Goal: Information Seeking & Learning: Understand process/instructions

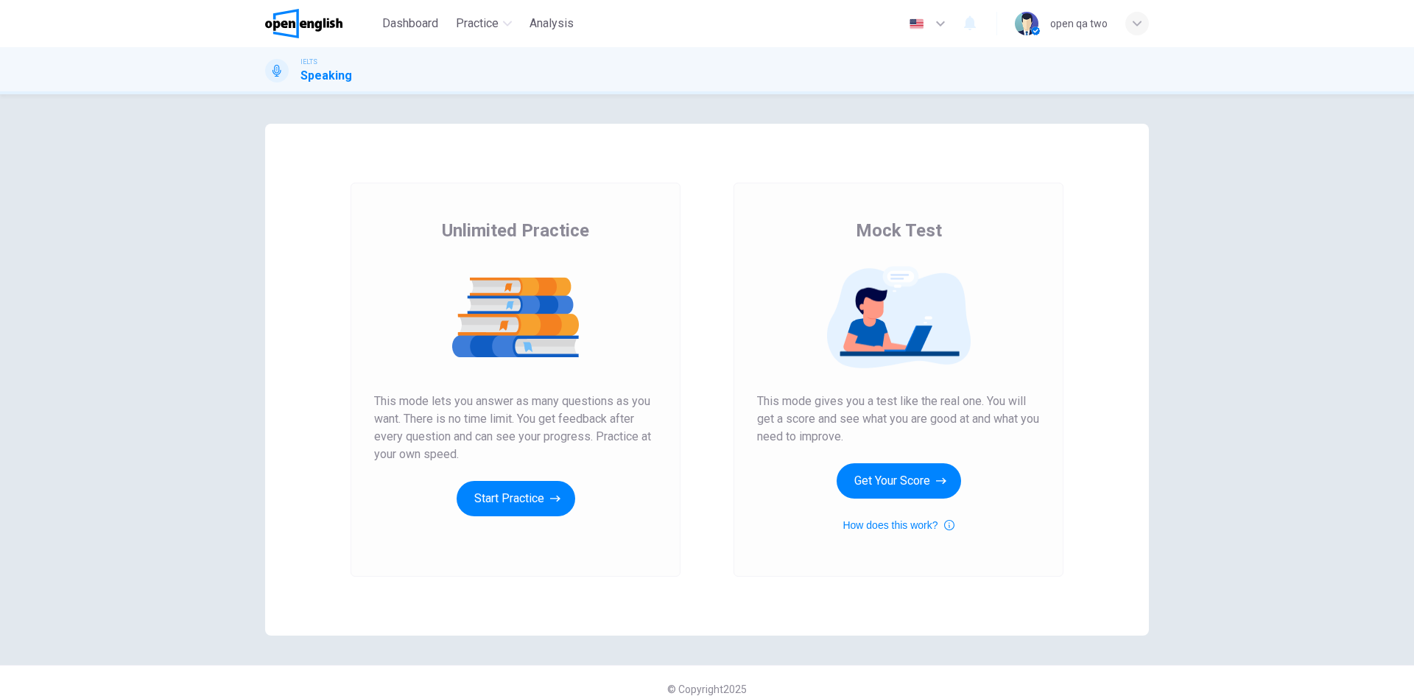
click at [899, 479] on button "Get Your Score" at bounding box center [899, 480] width 124 height 35
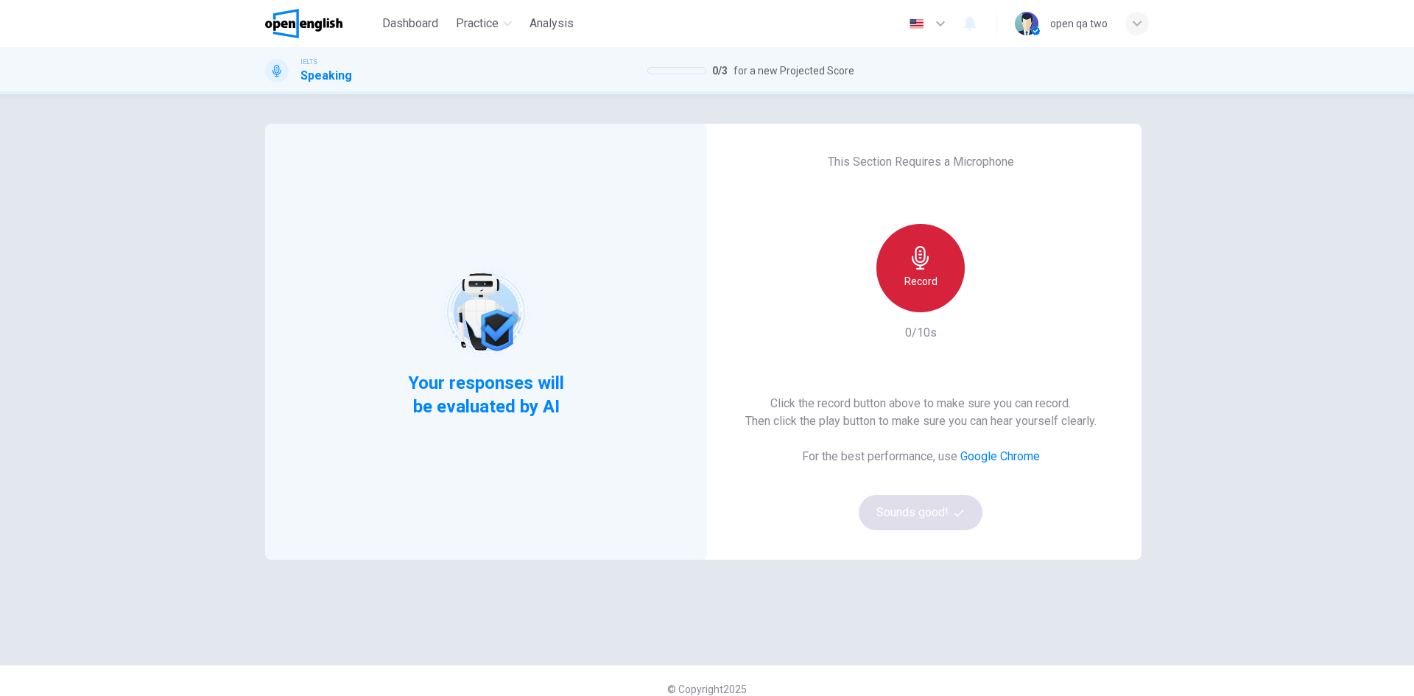
click at [910, 274] on h6 "Record" at bounding box center [920, 281] width 33 height 18
click at [913, 284] on h6 "Stop" at bounding box center [921, 281] width 22 height 18
click at [935, 521] on button "Sounds good!" at bounding box center [921, 512] width 124 height 35
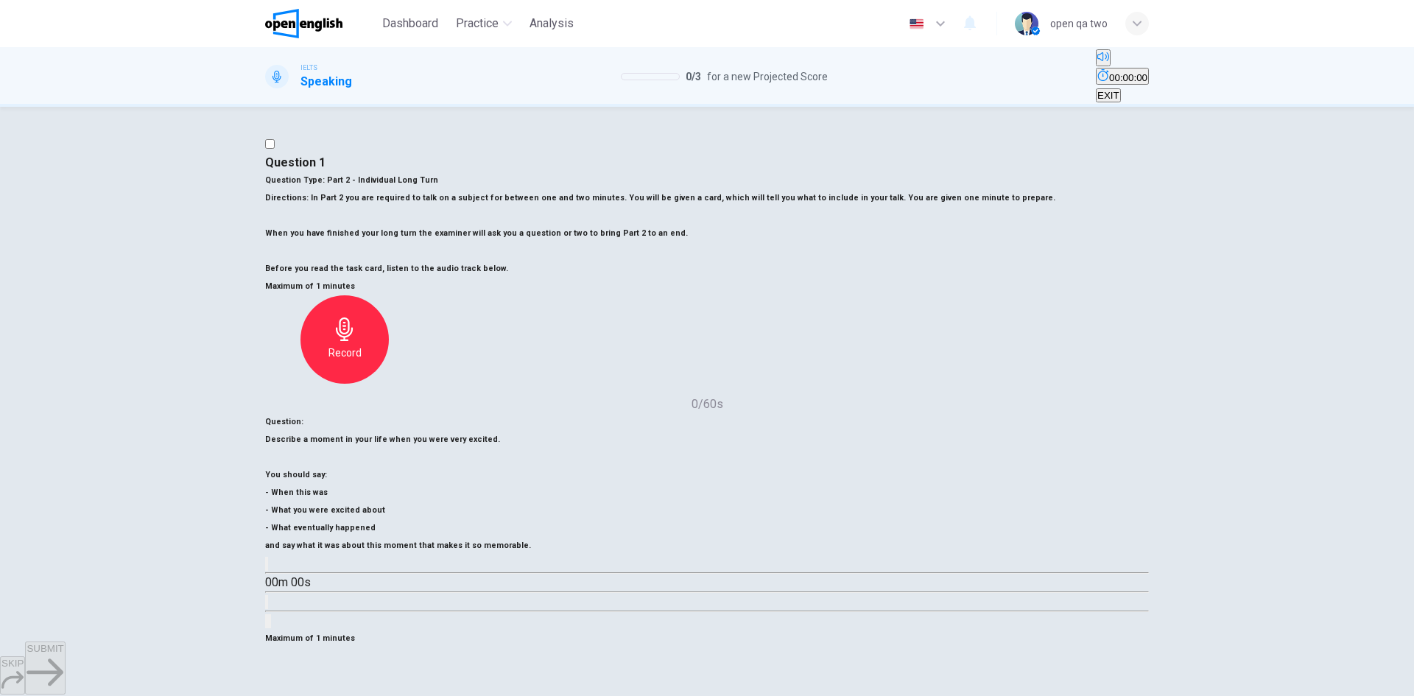
click at [356, 669] on icon "button" at bounding box center [345, 681] width 24 height 24
click at [389, 647] on div "Stop" at bounding box center [344, 691] width 88 height 88
click at [63, 654] on span "SUBMIT" at bounding box center [45, 648] width 37 height 11
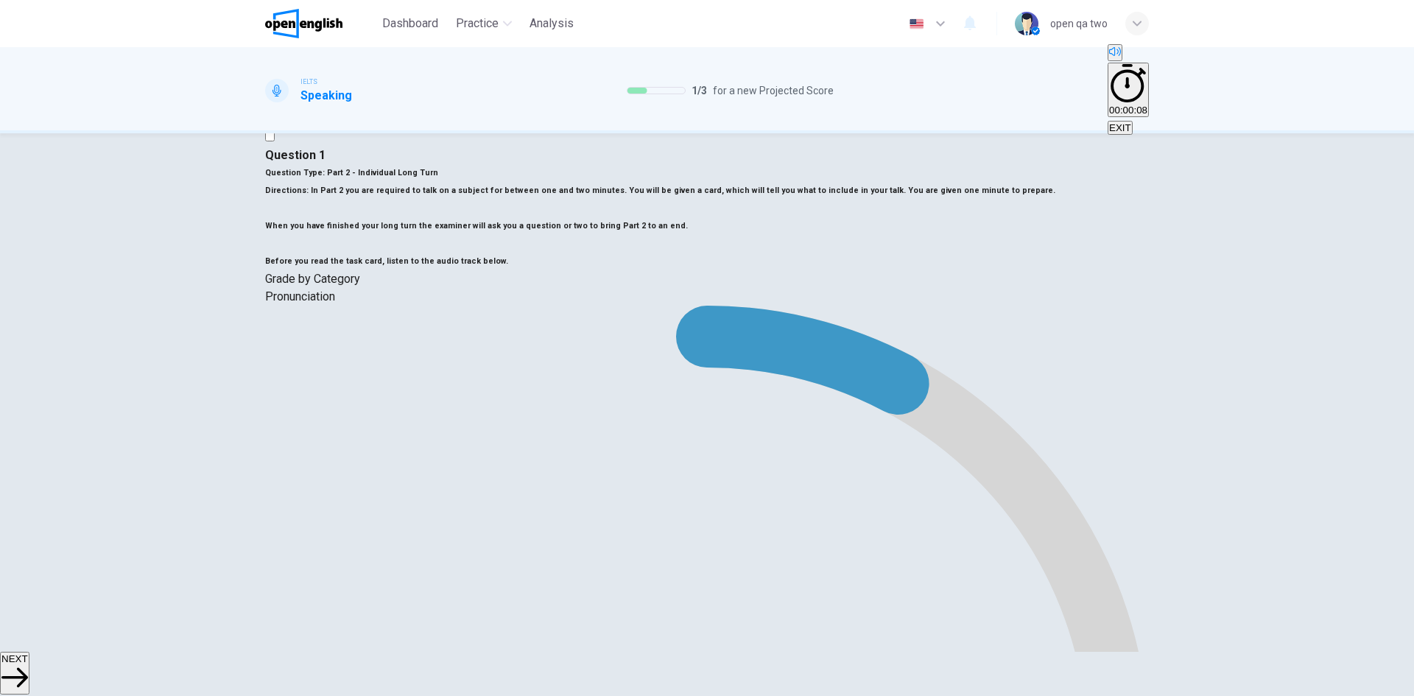
scroll to position [65, 0]
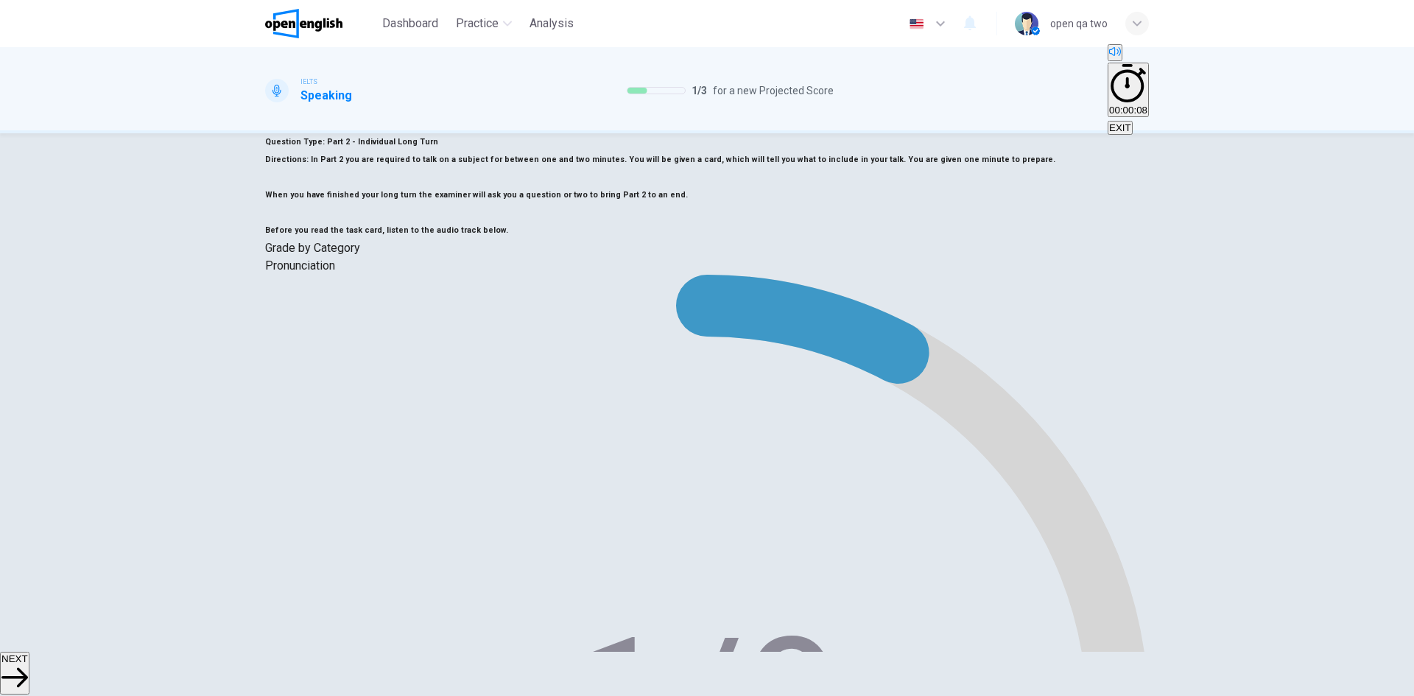
click at [29, 669] on button "NEXT" at bounding box center [14, 673] width 29 height 43
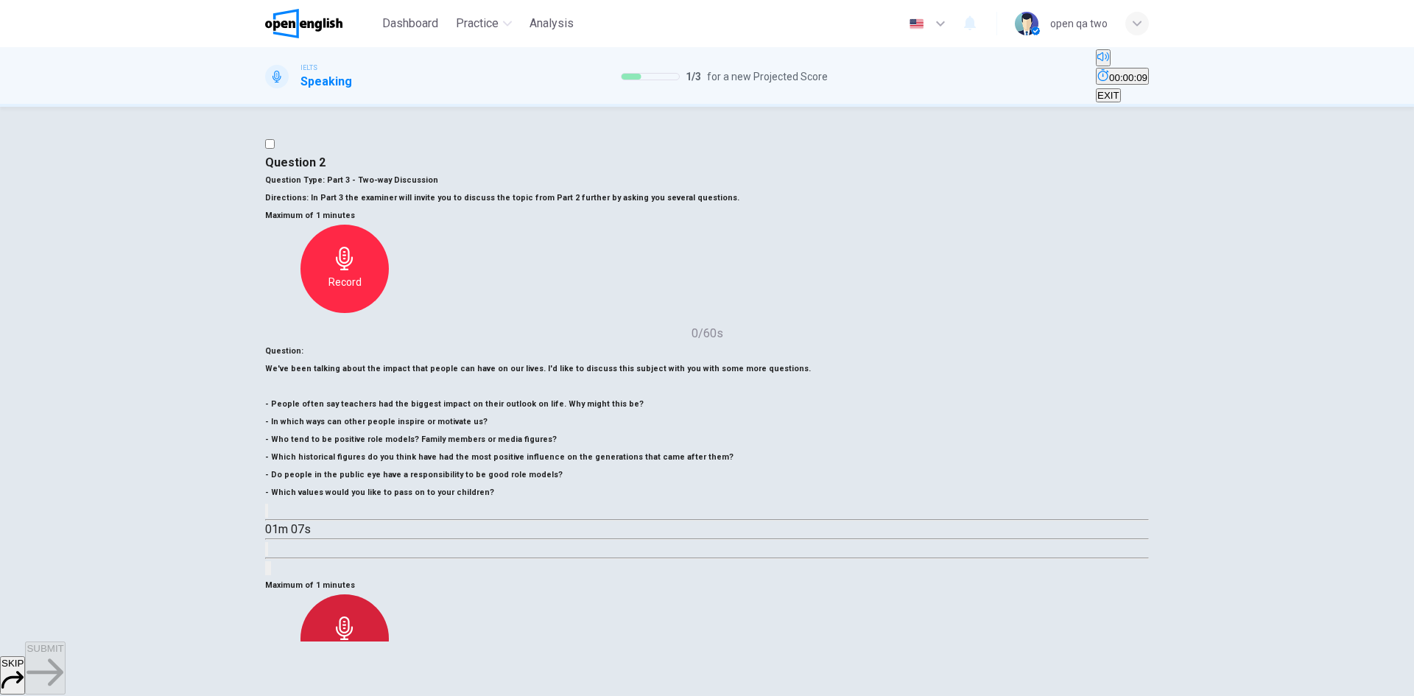
click at [389, 594] on div "Record" at bounding box center [344, 638] width 88 height 88
click at [389, 594] on div "Stop" at bounding box center [344, 638] width 88 height 88
click at [63, 654] on span "SUBMIT" at bounding box center [45, 648] width 37 height 11
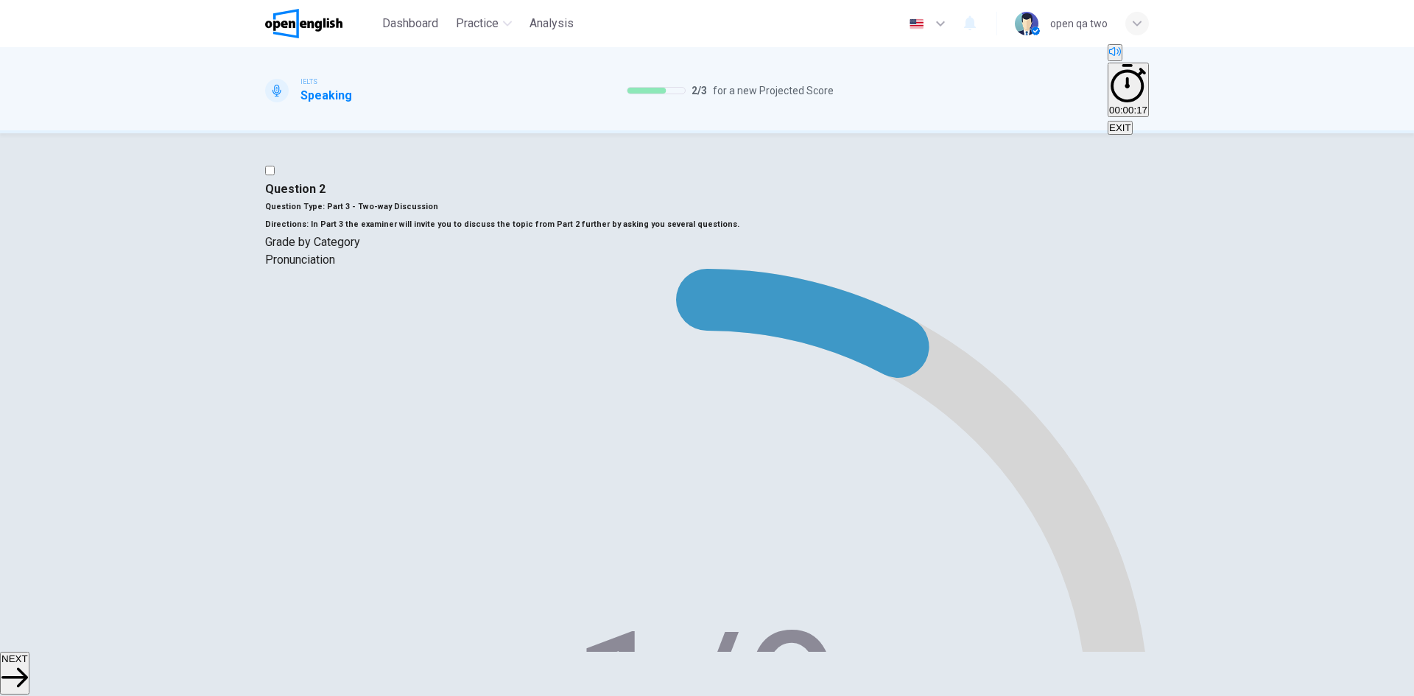
click at [28, 664] on icon "button" at bounding box center [14, 677] width 27 height 27
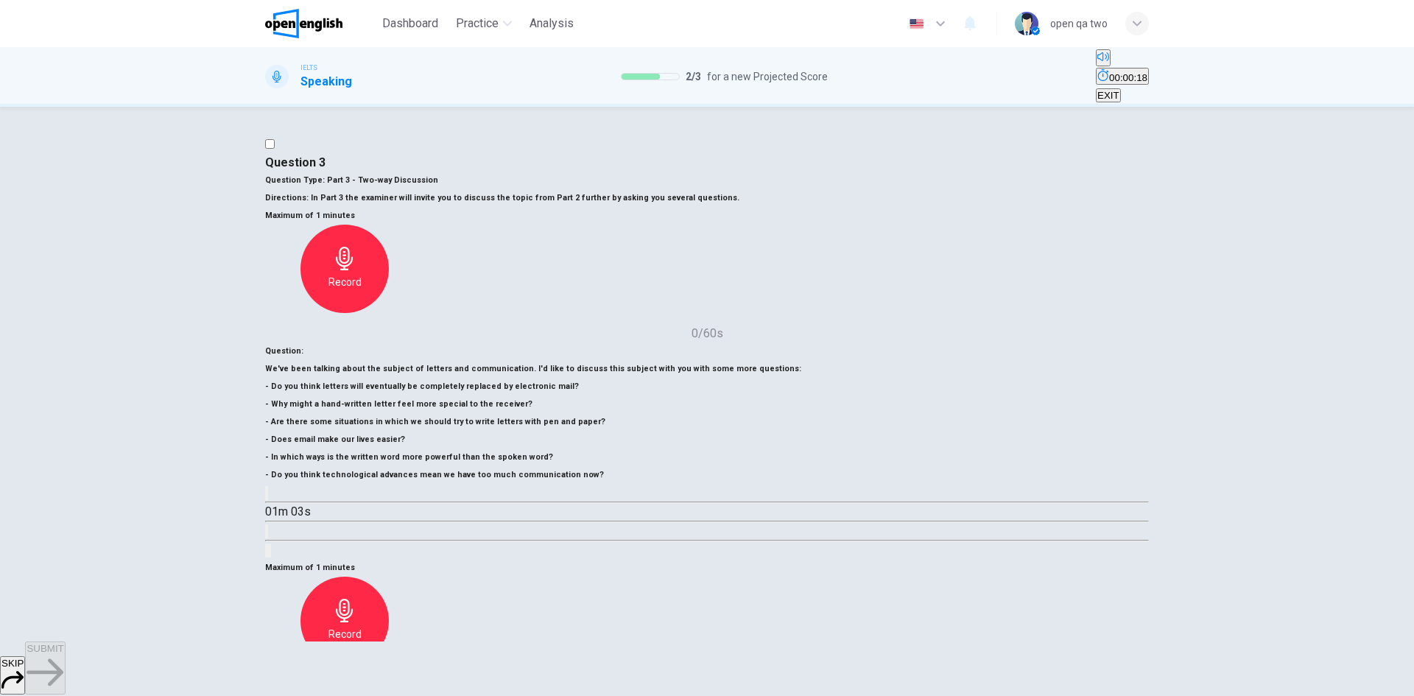
click at [389, 577] on div "Record" at bounding box center [344, 621] width 88 height 88
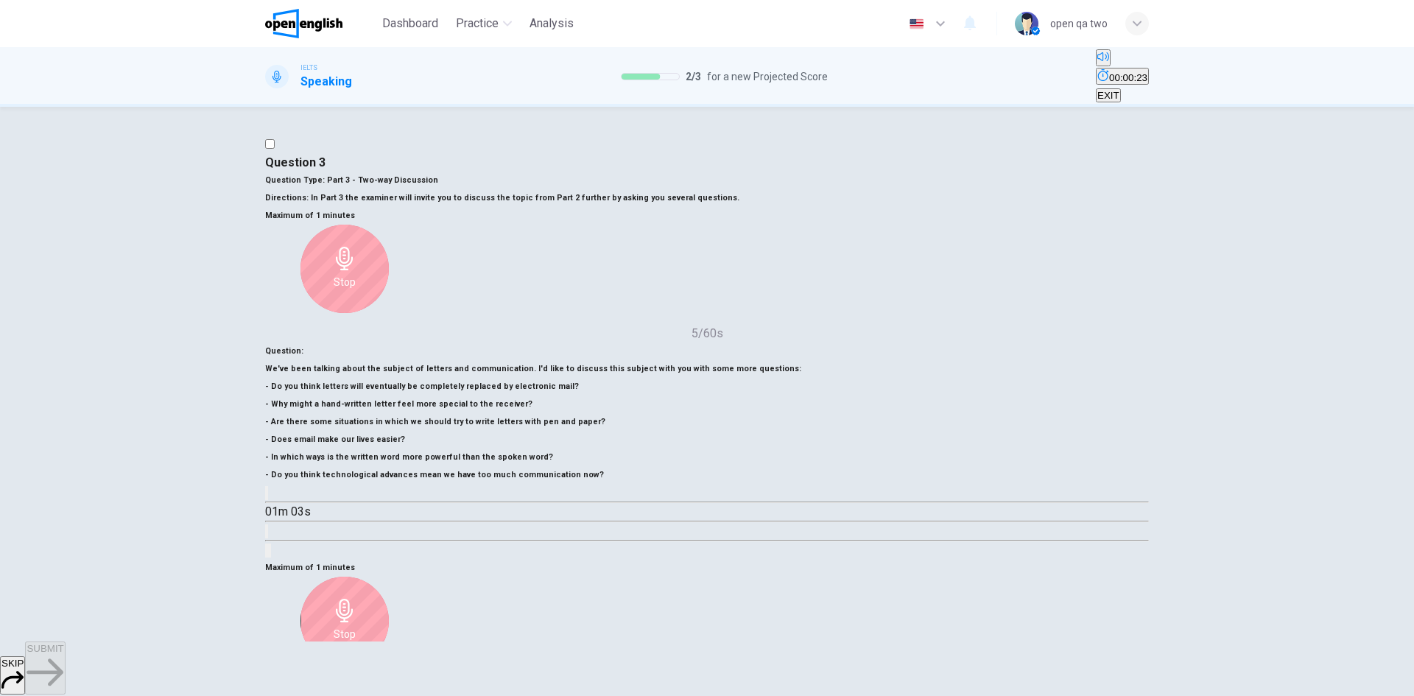
click at [356, 599] on icon "button" at bounding box center [345, 611] width 24 height 24
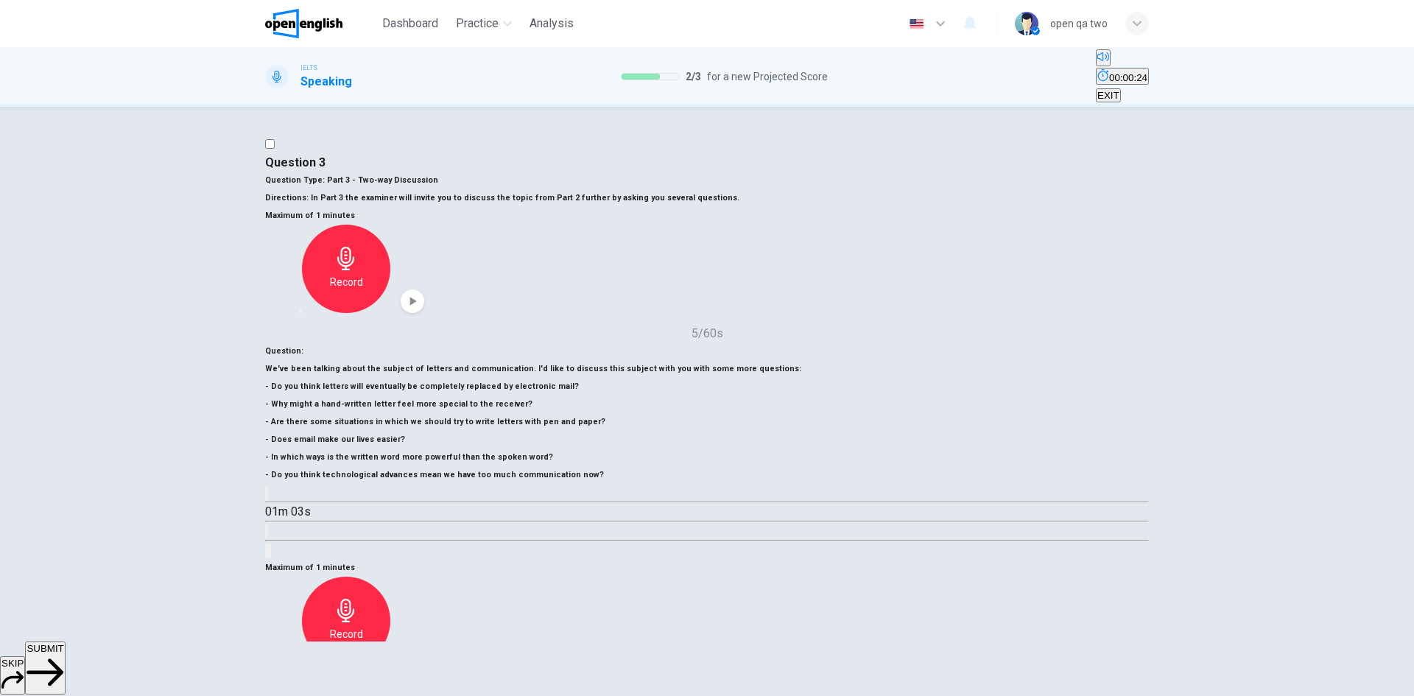
click at [65, 672] on button "SUBMIT" at bounding box center [45, 667] width 40 height 53
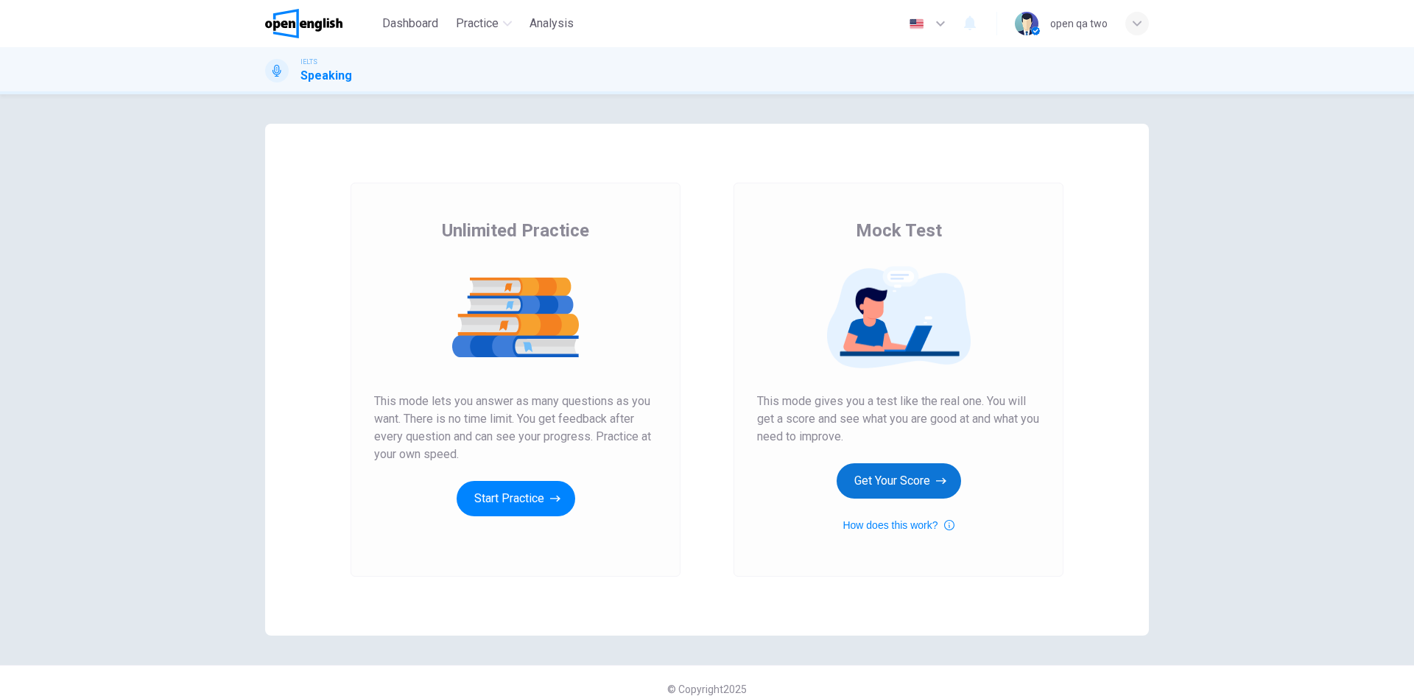
click at [870, 485] on button "Get Your Score" at bounding box center [899, 480] width 124 height 35
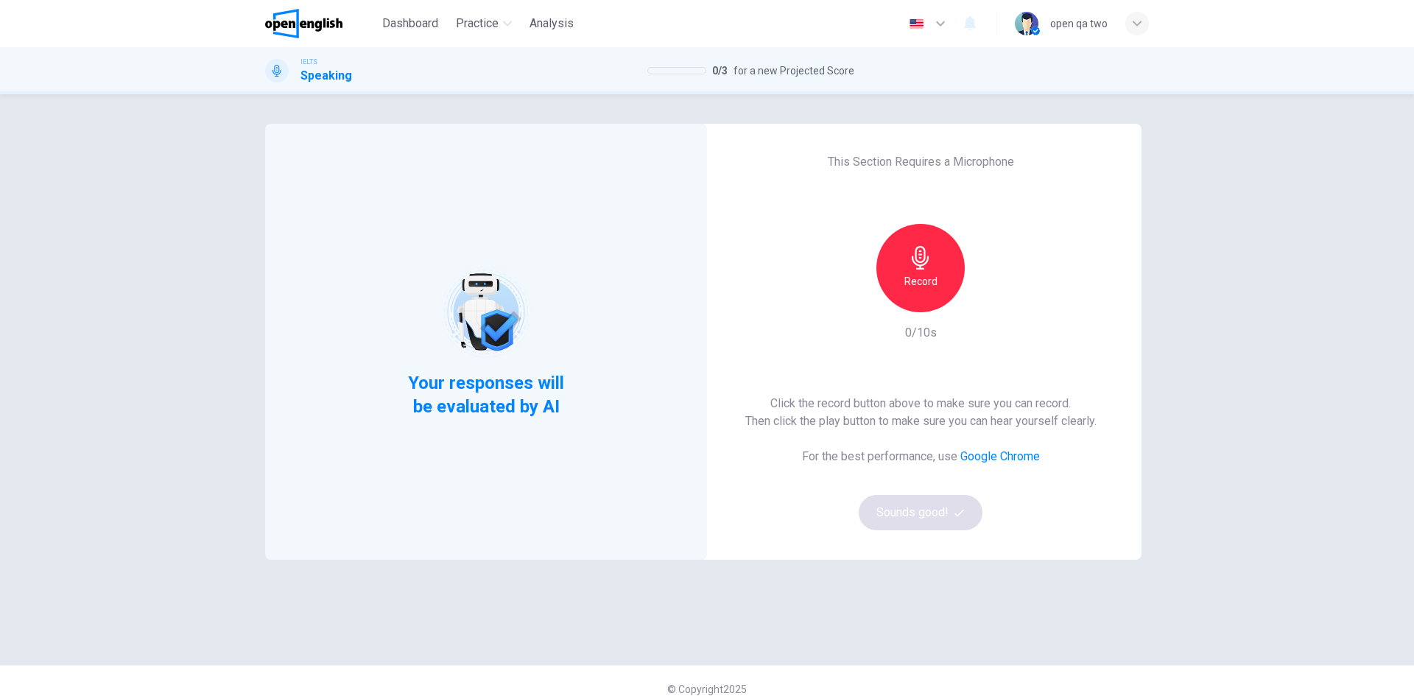
click at [911, 252] on icon "button" at bounding box center [921, 258] width 24 height 24
click at [928, 510] on button "Sounds good!" at bounding box center [921, 512] width 124 height 35
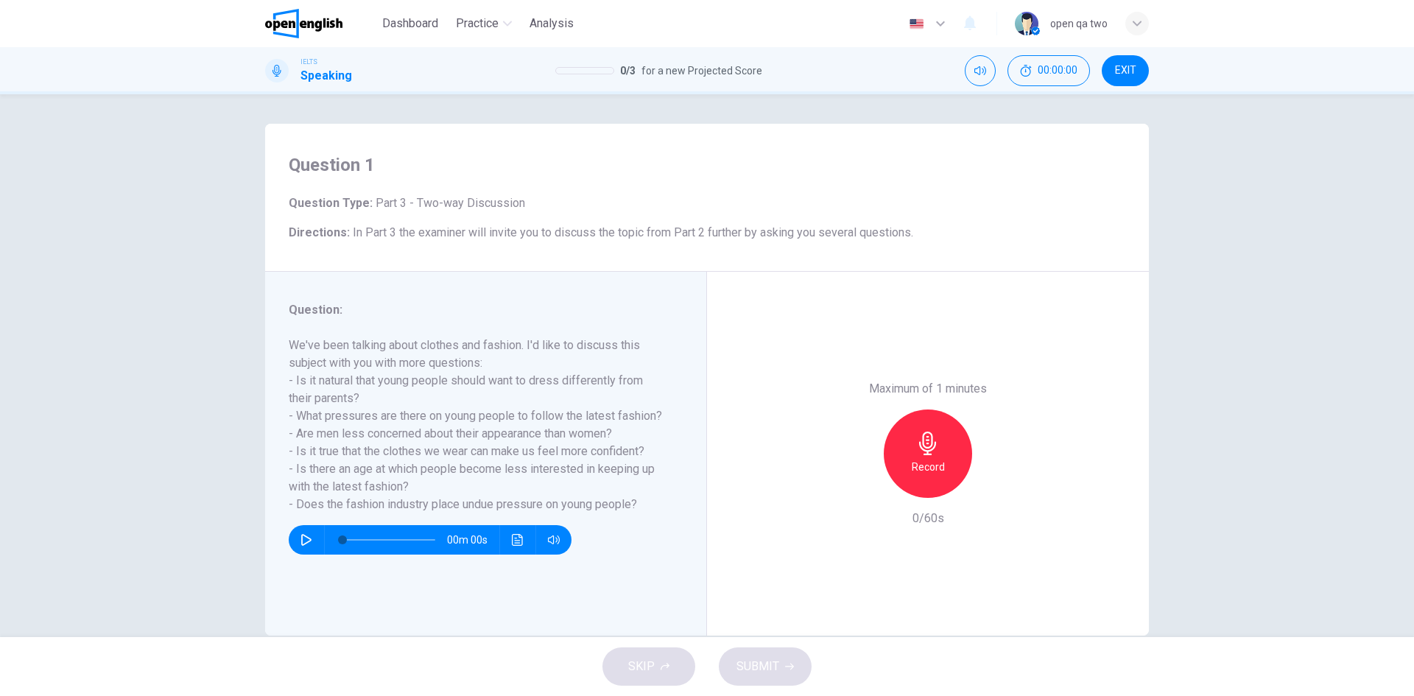
click at [929, 437] on icon "button" at bounding box center [928, 444] width 24 height 24
click at [935, 459] on h6 "Stop" at bounding box center [928, 467] width 22 height 18
click at [785, 665] on icon "button" at bounding box center [789, 666] width 9 height 9
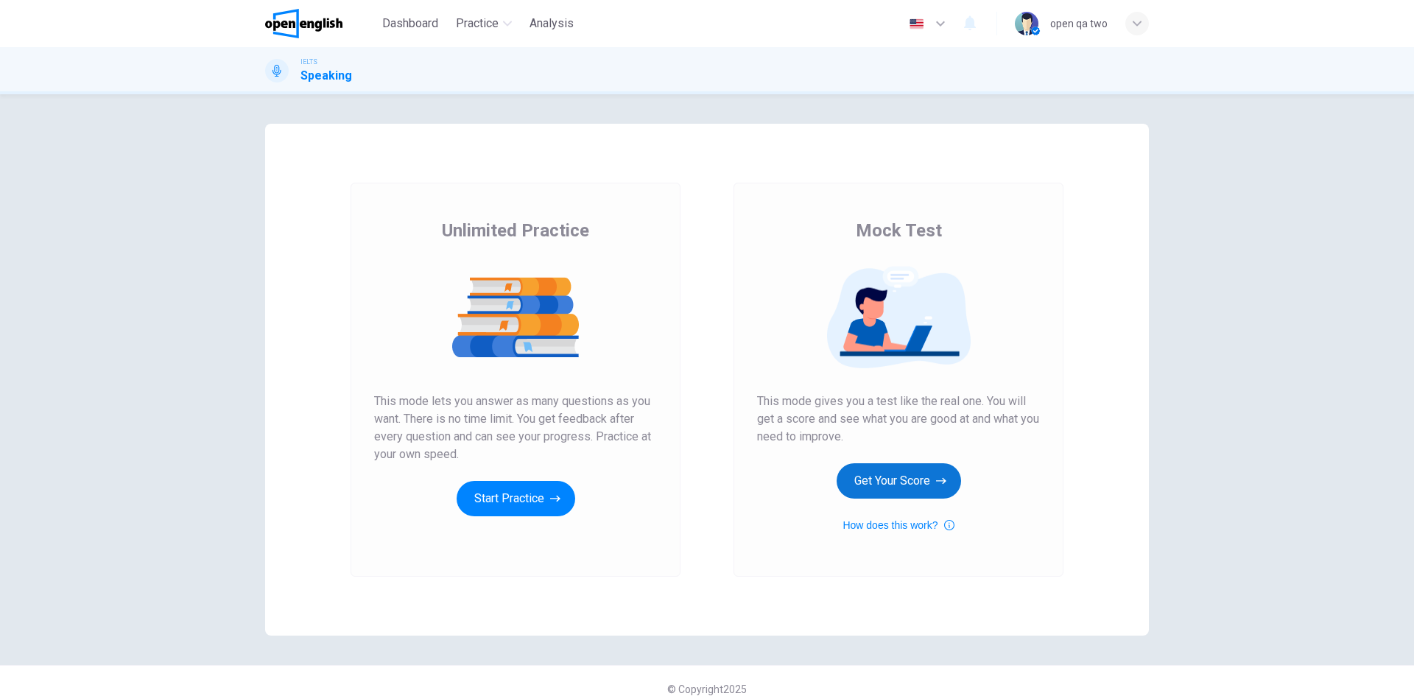
click at [898, 484] on button "Get Your Score" at bounding box center [899, 480] width 124 height 35
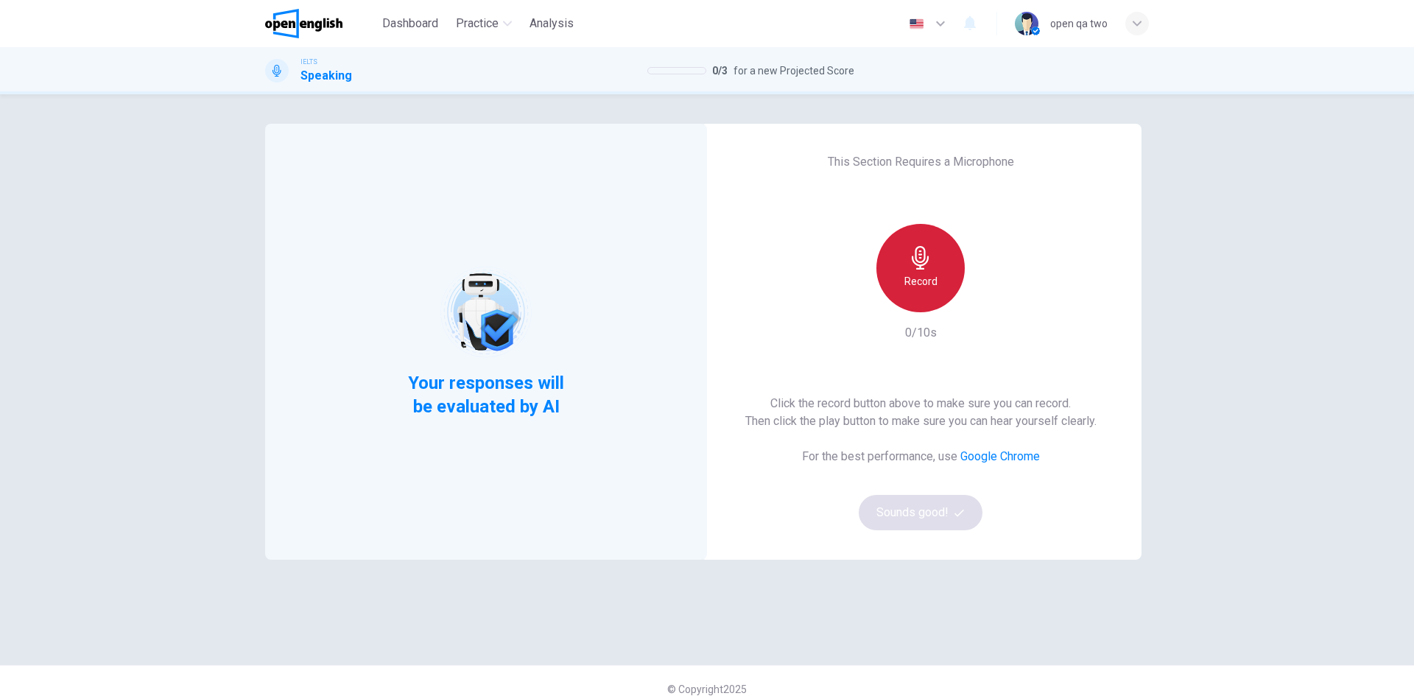
click at [910, 255] on icon "button" at bounding box center [921, 258] width 24 height 24
click at [947, 533] on div "This Section Requires a Microphone Record 0/10s Click the record button above t…" at bounding box center [921, 342] width 442 height 436
click at [947, 523] on button "Sounds good!" at bounding box center [921, 512] width 124 height 35
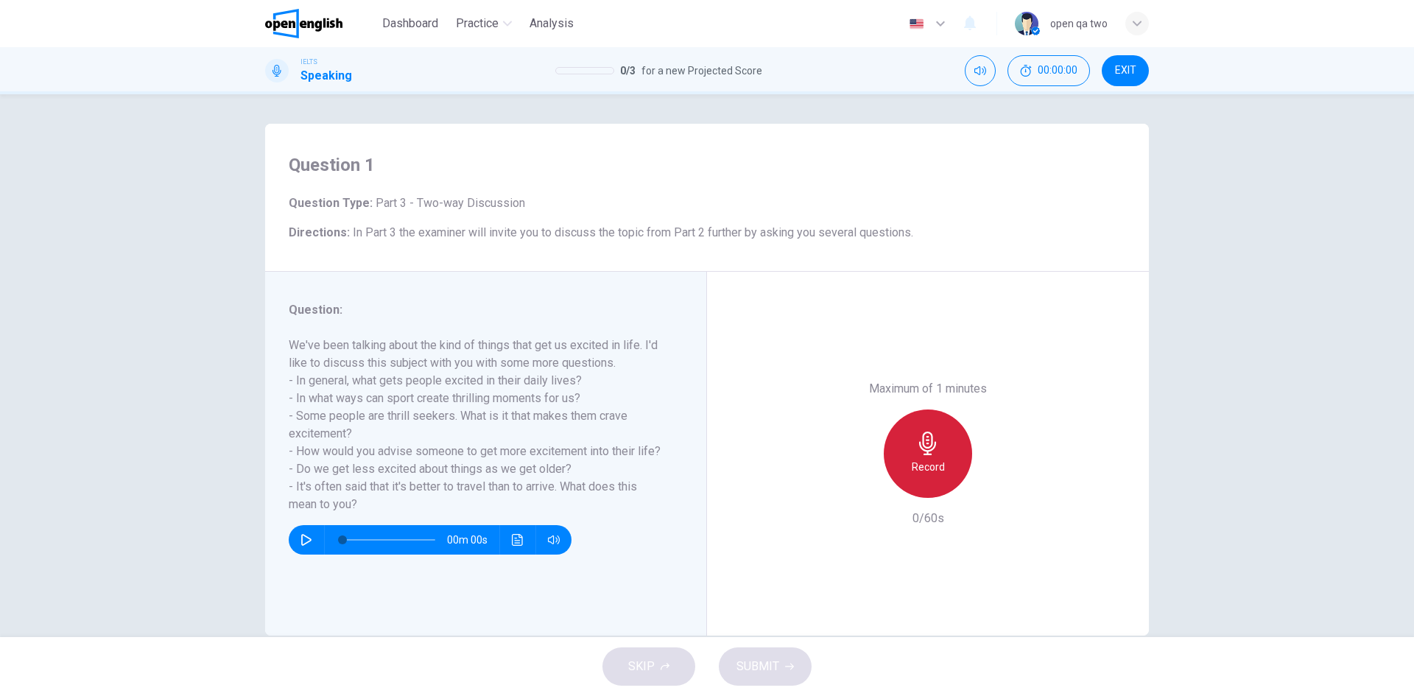
click at [932, 467] on h6 "Record" at bounding box center [928, 467] width 33 height 18
click at [919, 465] on h6 "Stop" at bounding box center [928, 467] width 22 height 18
click at [781, 664] on button "SUBMIT" at bounding box center [765, 666] width 93 height 38
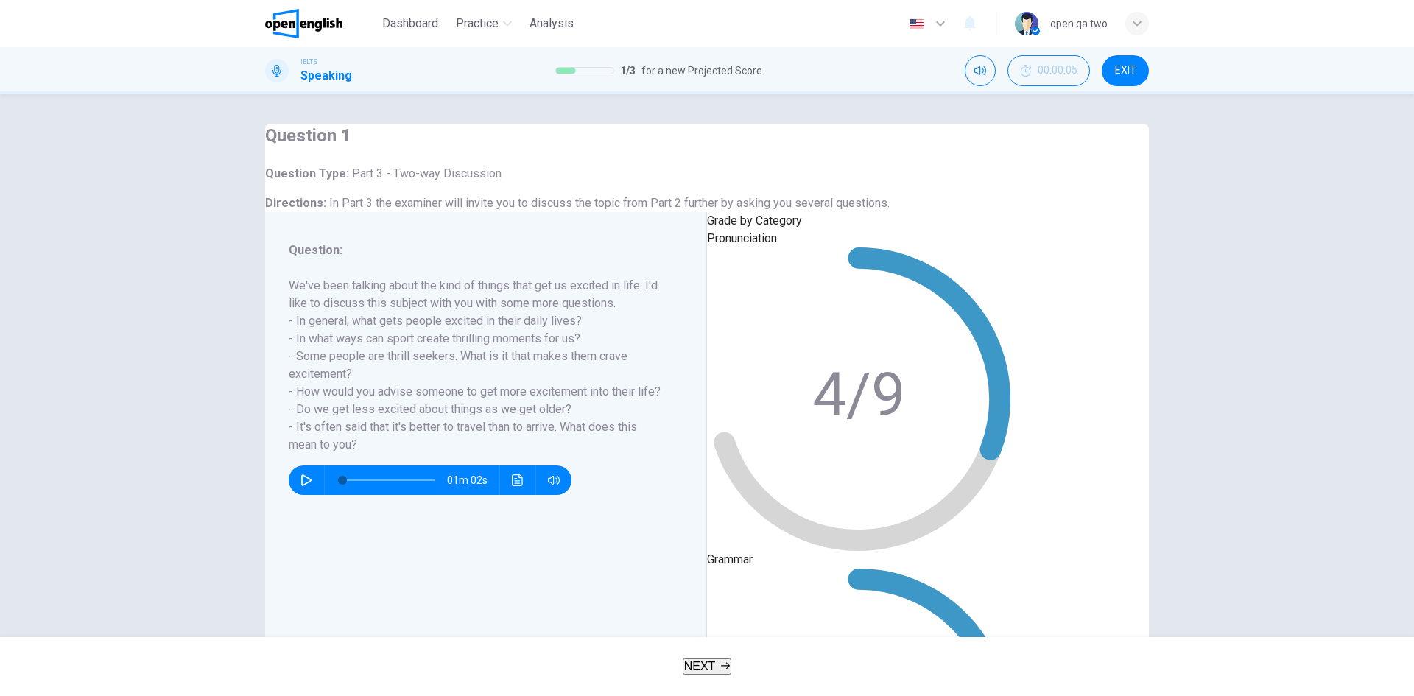
click at [734, 183] on h6 "Question Type : Part 3 - Two-way Discussion" at bounding box center [577, 174] width 625 height 18
click at [1139, 24] on icon "button" at bounding box center [1137, 23] width 9 height 5
drag, startPoint x: 1076, startPoint y: 191, endPoint x: 771, endPoint y: 122, distance: 312.8
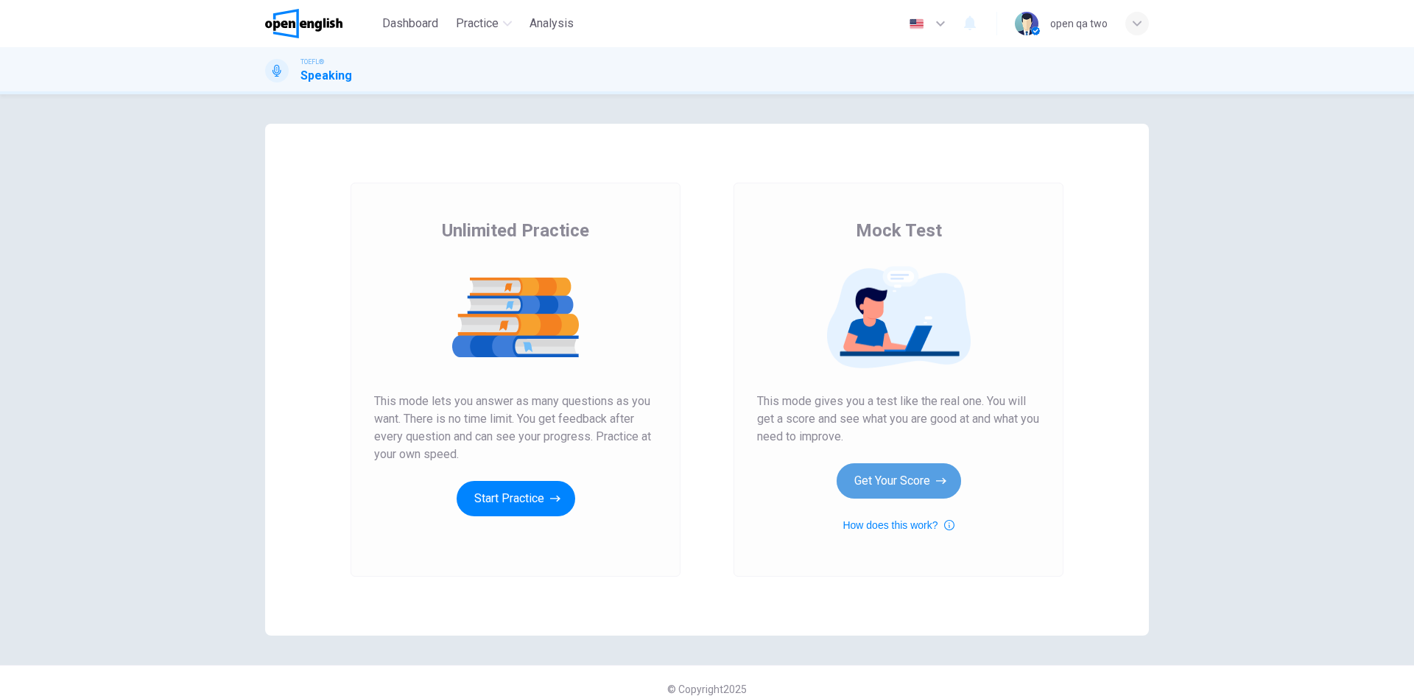
click at [866, 475] on button "Get Your Score" at bounding box center [899, 480] width 124 height 35
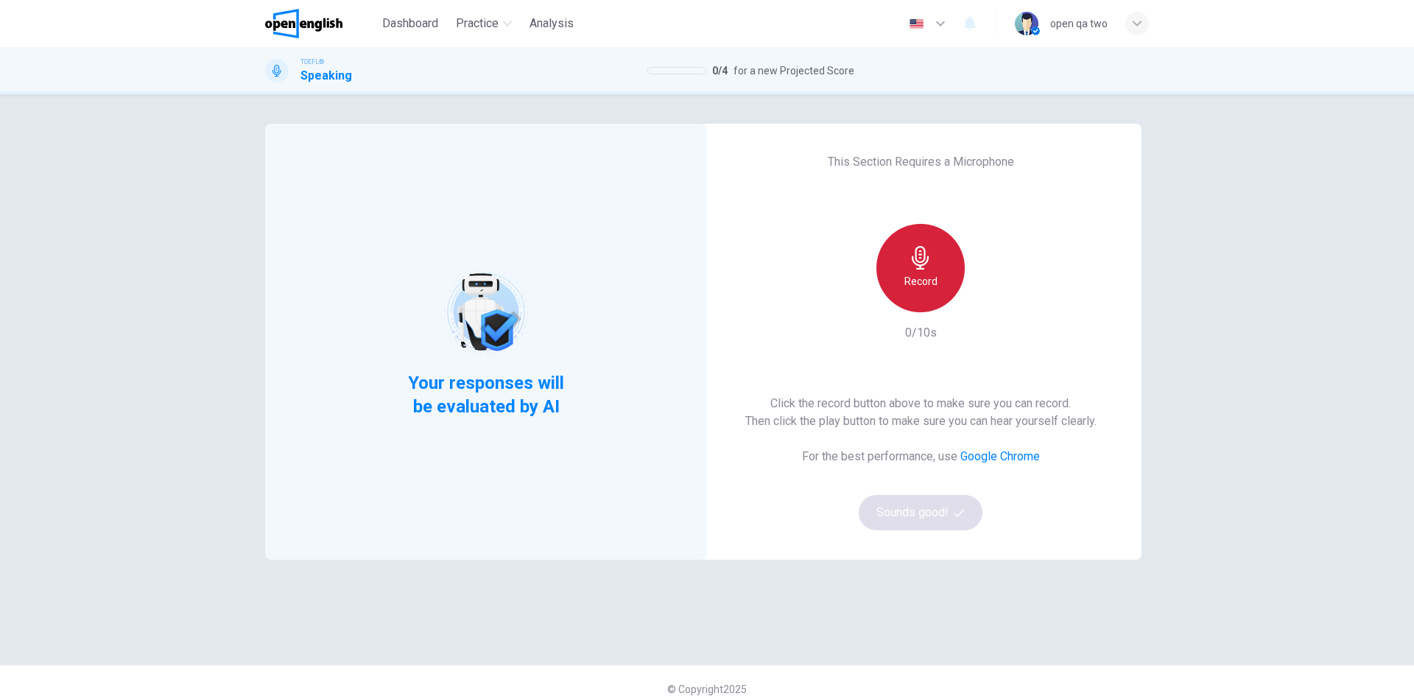
click at [910, 283] on h6 "Record" at bounding box center [920, 281] width 33 height 18
click at [910, 283] on h6 "Stop" at bounding box center [921, 281] width 22 height 18
click at [940, 497] on button "Sounds good!" at bounding box center [921, 512] width 124 height 35
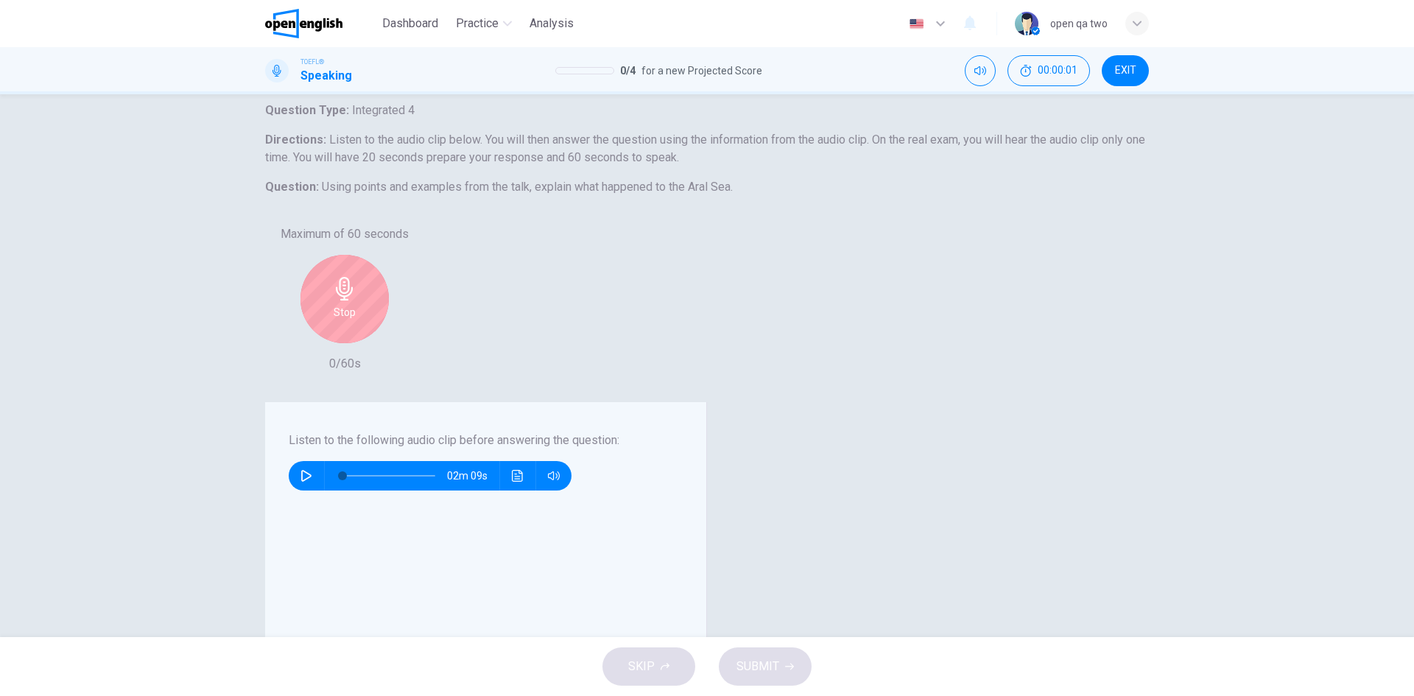
scroll to position [147, 0]
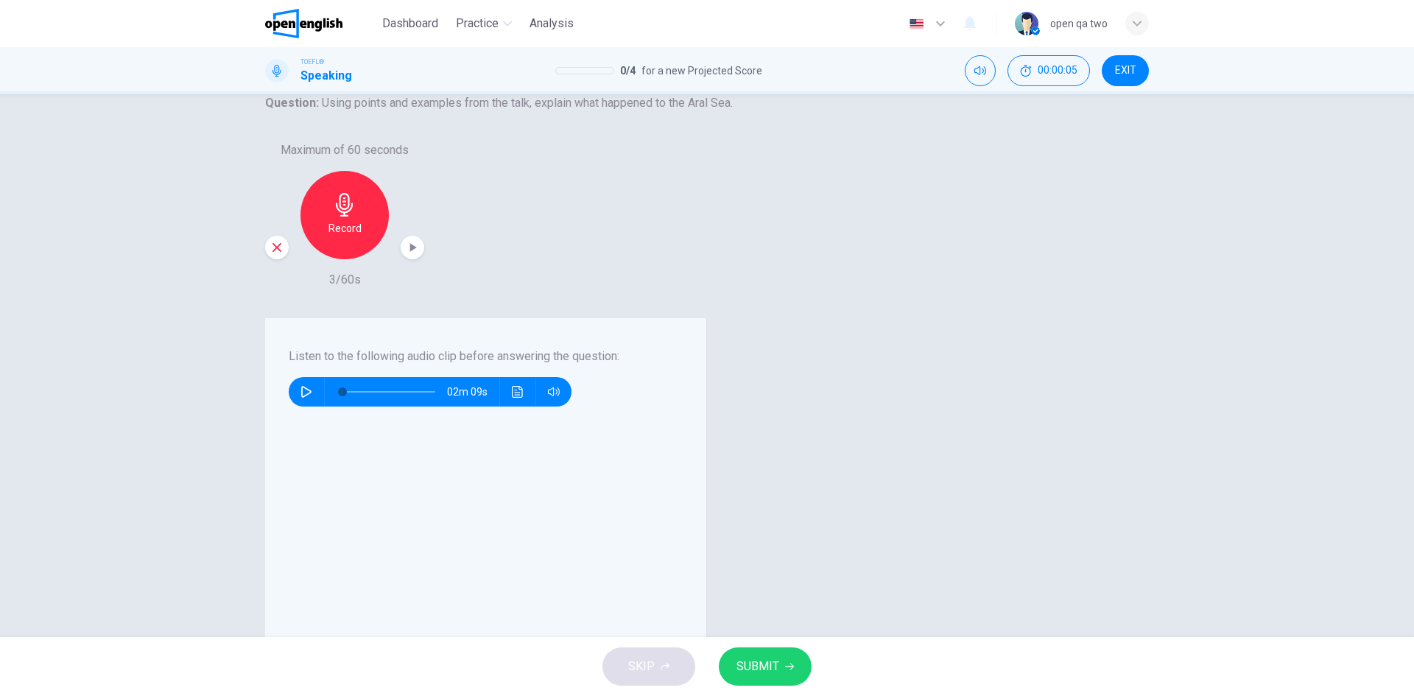
click at [792, 661] on button "SUBMIT" at bounding box center [765, 666] width 93 height 38
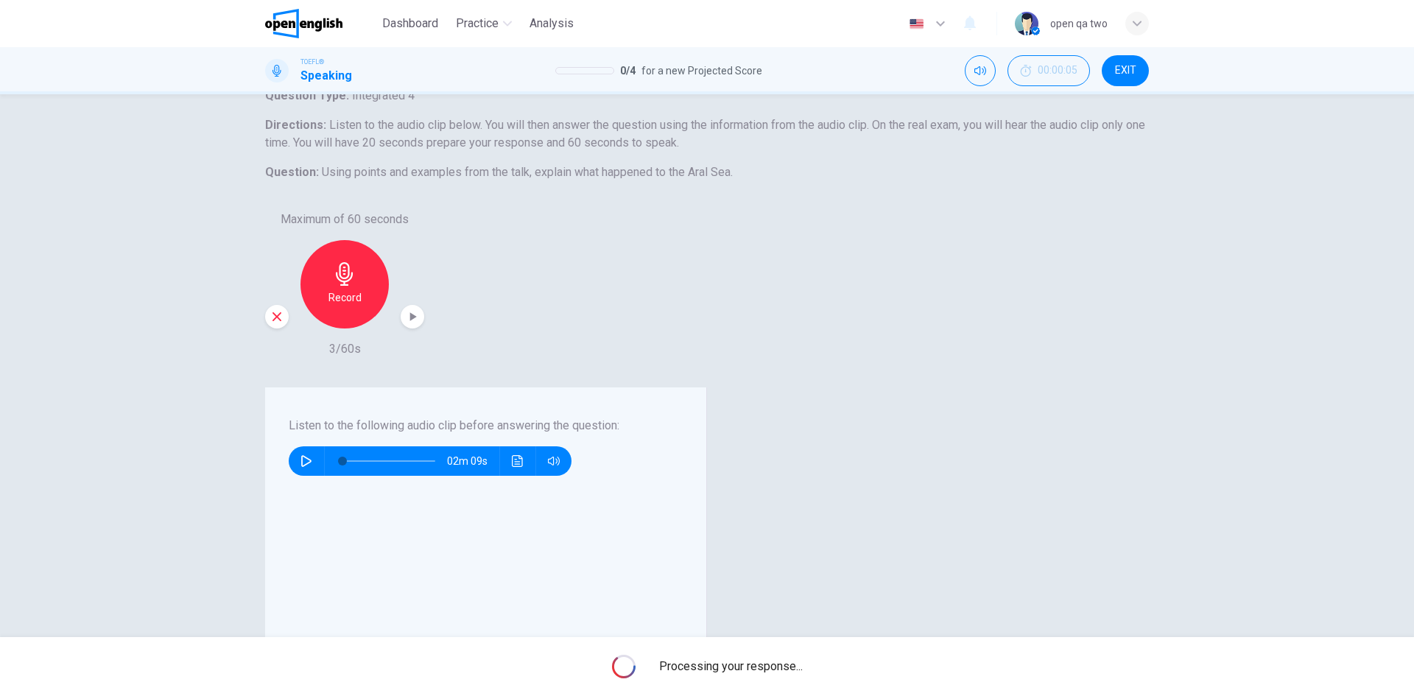
scroll to position [0, 0]
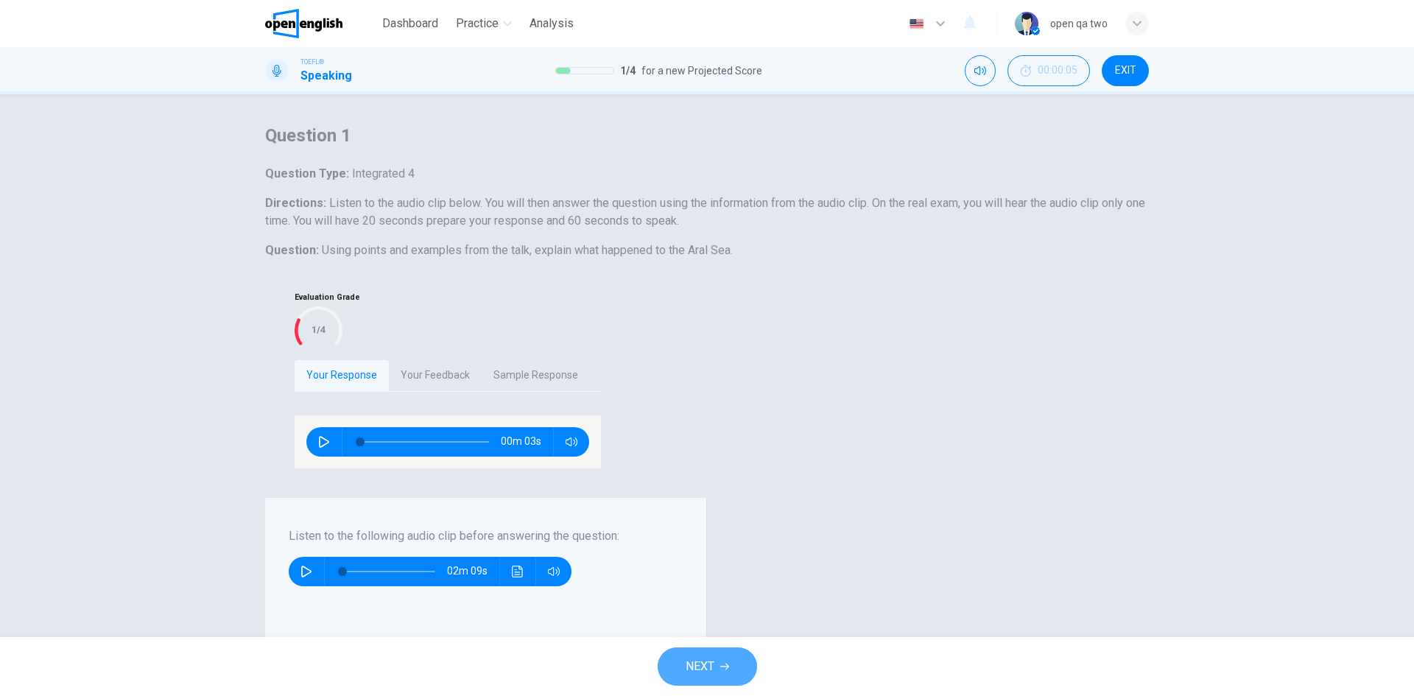
click at [734, 672] on button "NEXT" at bounding box center [707, 666] width 99 height 38
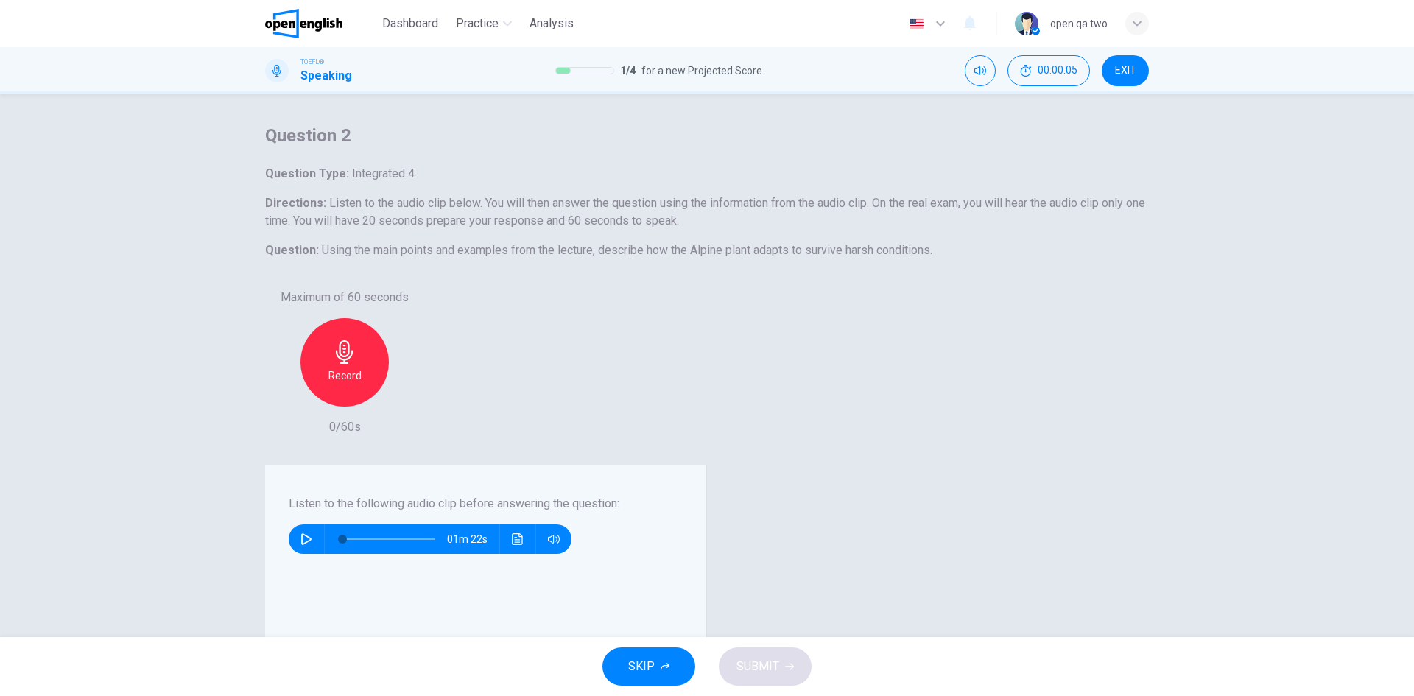
click at [1133, 24] on icon "button" at bounding box center [1137, 23] width 9 height 9
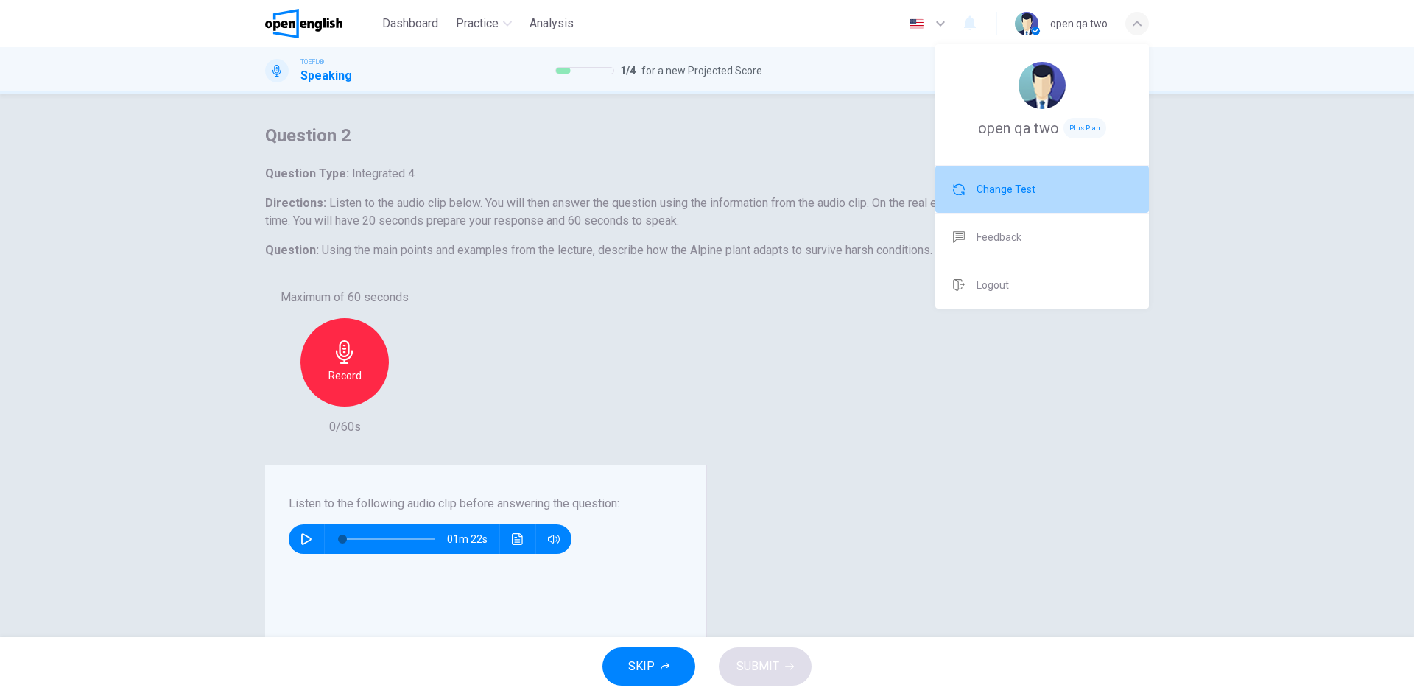
click at [1044, 194] on li "Change Test" at bounding box center [1042, 189] width 214 height 47
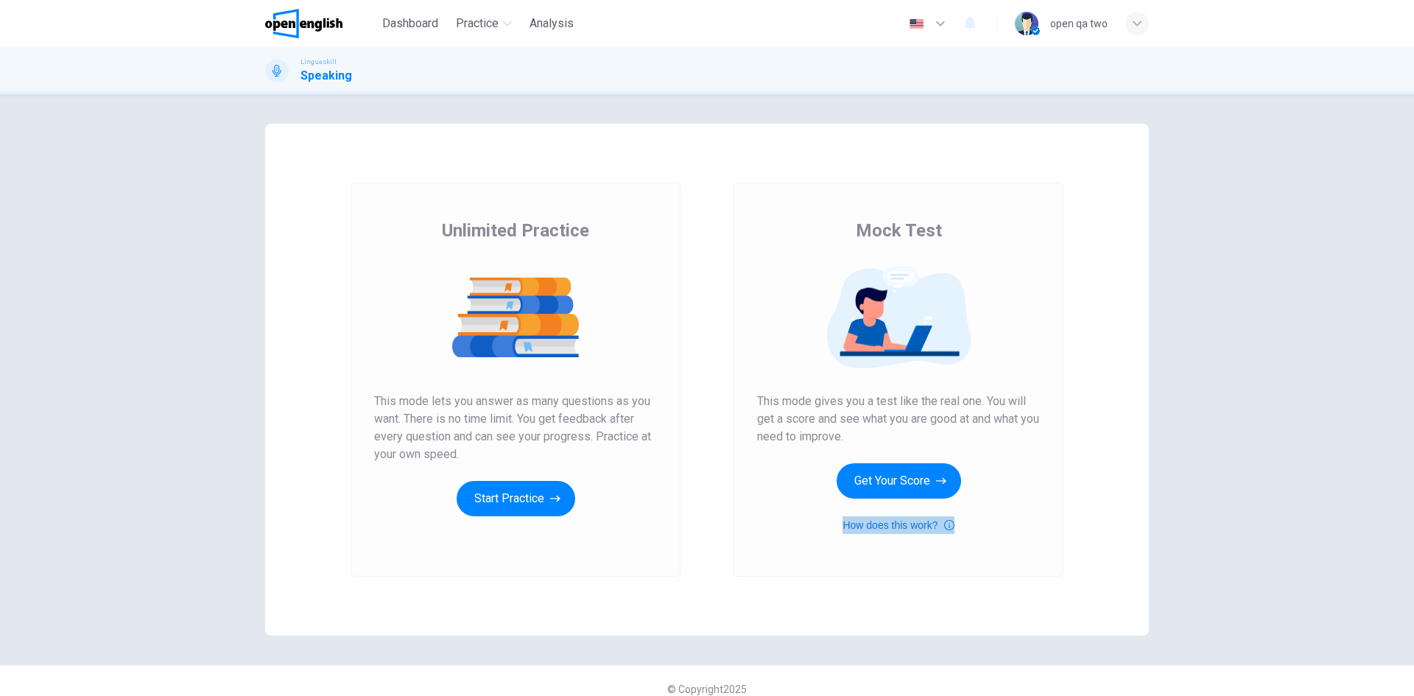
click at [919, 527] on button "How does this work?" at bounding box center [898, 525] width 111 height 18
click at [924, 486] on button "Get Your Score" at bounding box center [899, 480] width 124 height 35
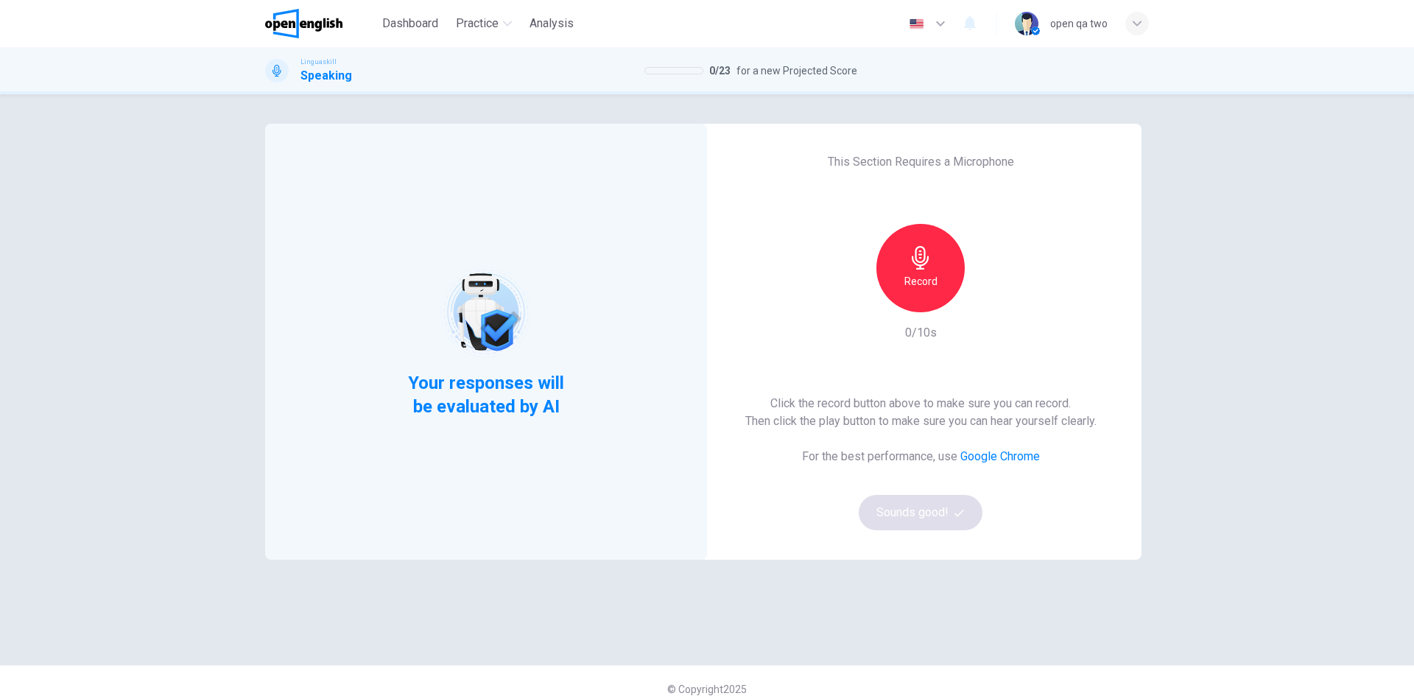
click at [1128, 19] on div "button" at bounding box center [1137, 24] width 24 height 24
